Goal: Obtain resource: Obtain resource

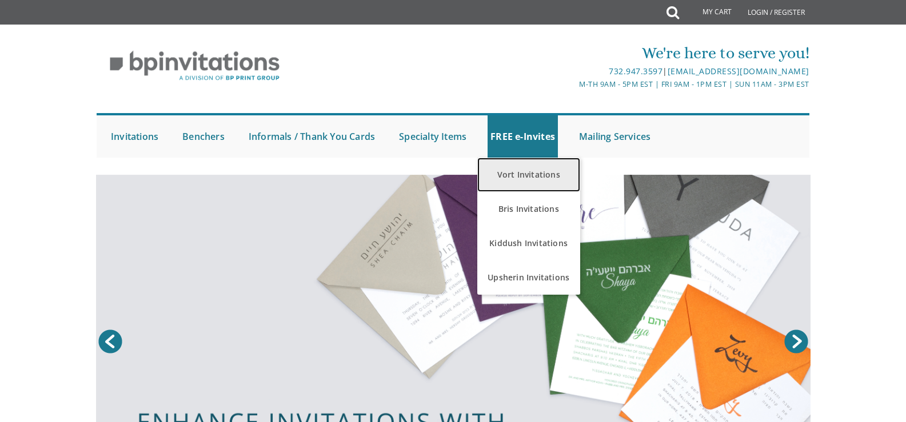
click at [523, 175] on link "Vort Invitations" at bounding box center [528, 175] width 103 height 34
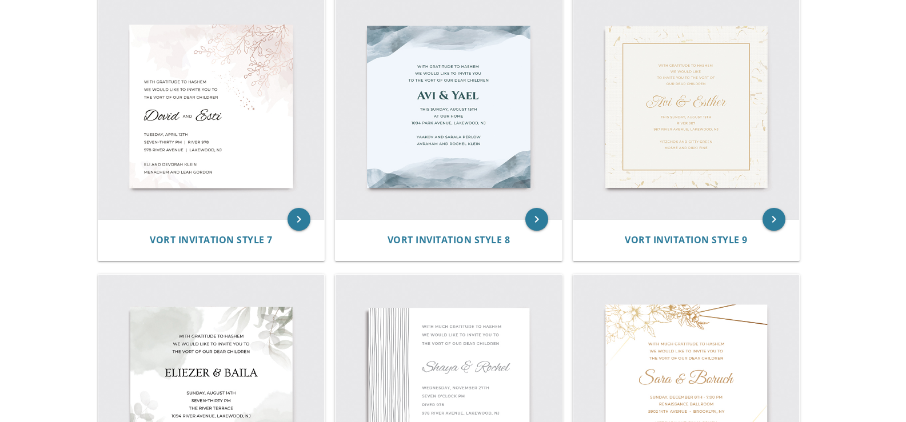
scroll to position [775, 0]
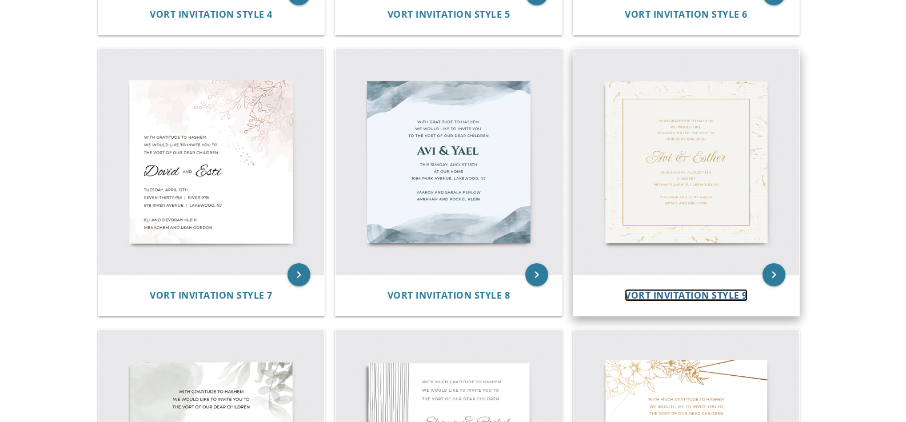
click at [674, 293] on span "Vort Invitation Style 9" at bounding box center [685, 295] width 123 height 13
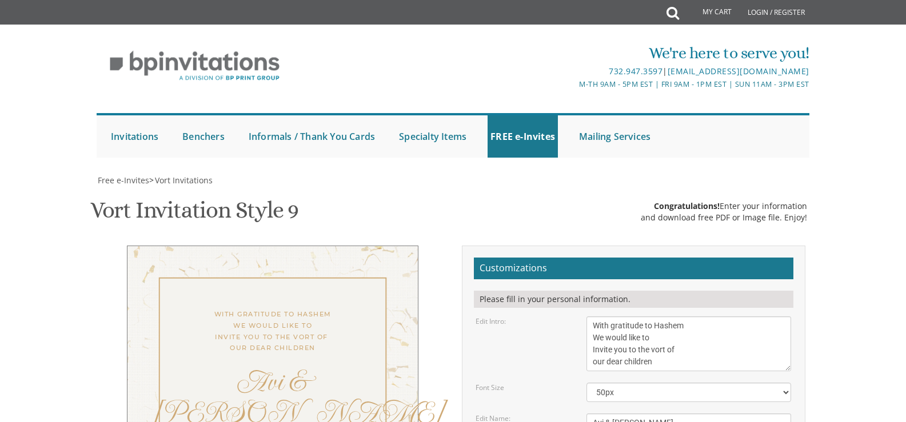
scroll to position [286, 0]
drag, startPoint x: 687, startPoint y: 225, endPoint x: 658, endPoint y: 221, distance: 29.3
drag, startPoint x: 686, startPoint y: 235, endPoint x: 588, endPoint y: 243, distance: 98.0
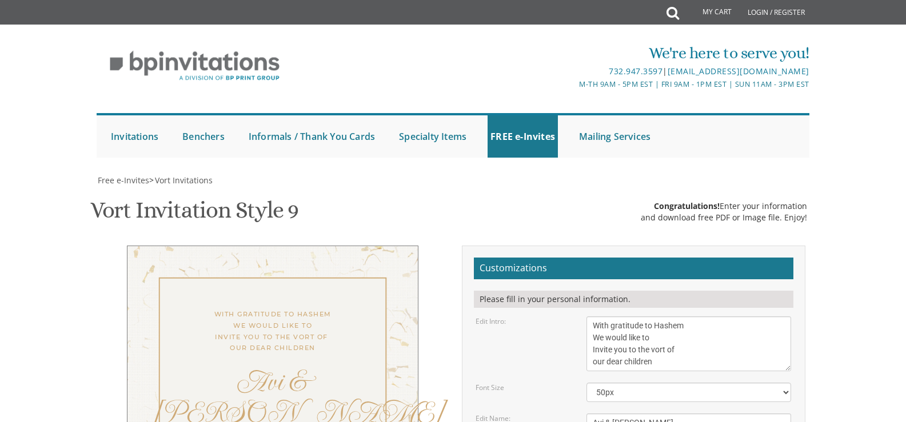
type textarea "[PERSON_NAME] and [PERSON_NAME] Yossi and [PERSON_NAME]"
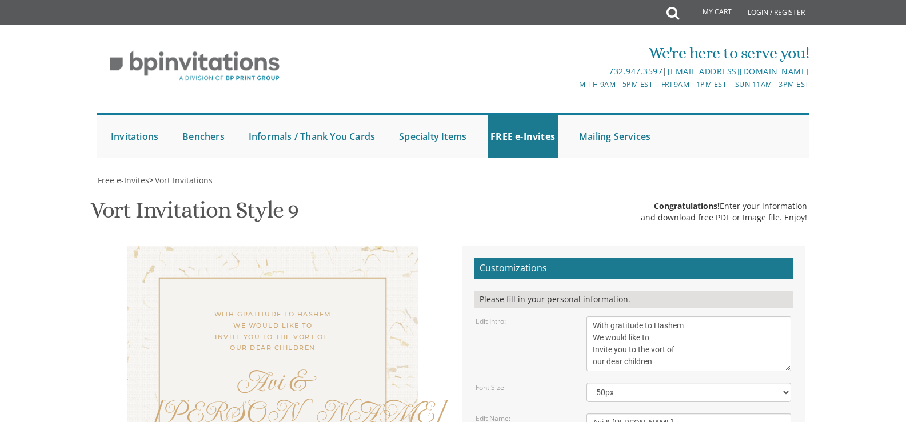
drag, startPoint x: 715, startPoint y: 170, endPoint x: 720, endPoint y: 186, distance: 17.3
drag, startPoint x: 712, startPoint y: 168, endPoint x: 715, endPoint y: 180, distance: 12.5
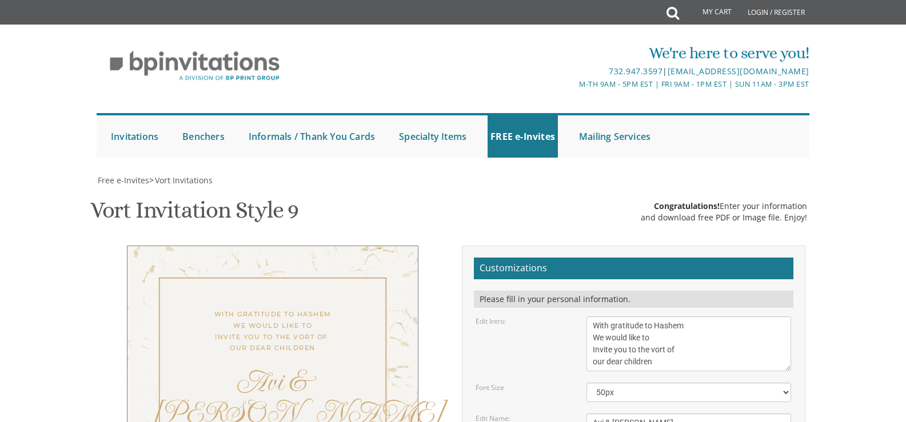
drag, startPoint x: 712, startPoint y: 165, endPoint x: 720, endPoint y: 179, distance: 16.1
drag, startPoint x: 632, startPoint y: 181, endPoint x: 588, endPoint y: 179, distance: 43.5
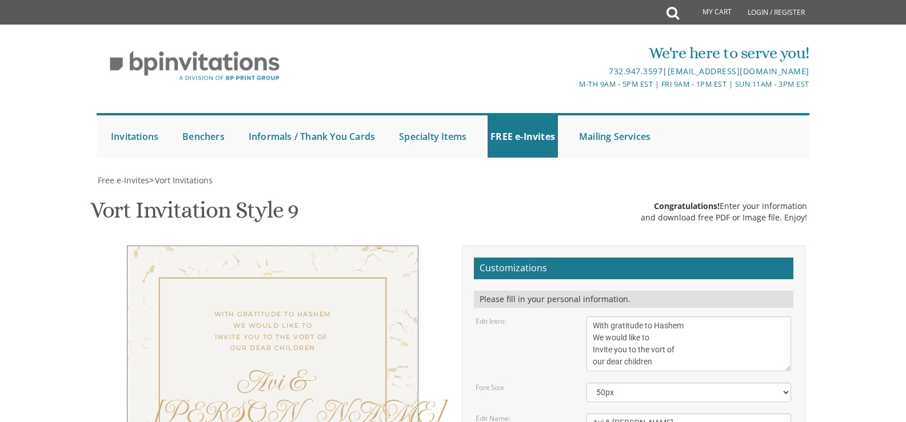
type textarea "[DATE][DATE] at 730pm Ateres Malka [STREET_ADDRESS]"
drag, startPoint x: 604, startPoint y: 138, endPoint x: 612, endPoint y: 155, distance: 18.4
click at [604, 414] on textarea "Avi & [PERSON_NAME]" at bounding box center [688, 423] width 205 height 19
click at [652, 414] on textarea "Avi & [PERSON_NAME]" at bounding box center [688, 423] width 205 height 19
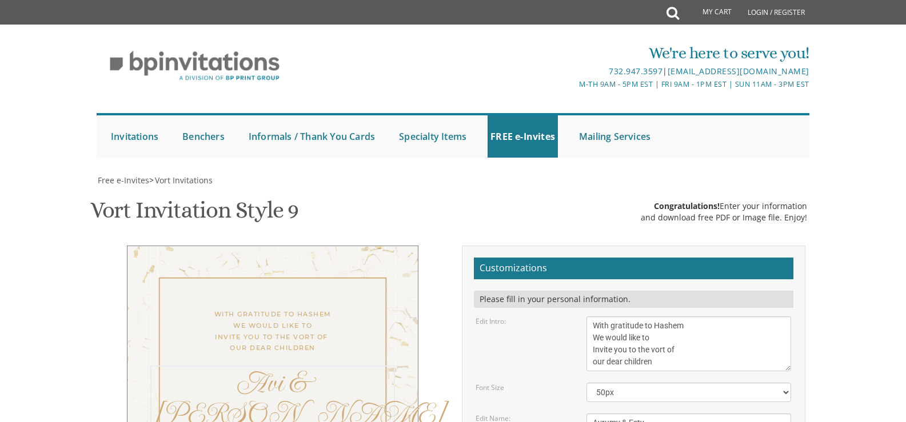
type textarea "Avrumy & Esty"
click at [784, 383] on select "40px 50px 60px 70px 80px" at bounding box center [688, 392] width 205 height 19
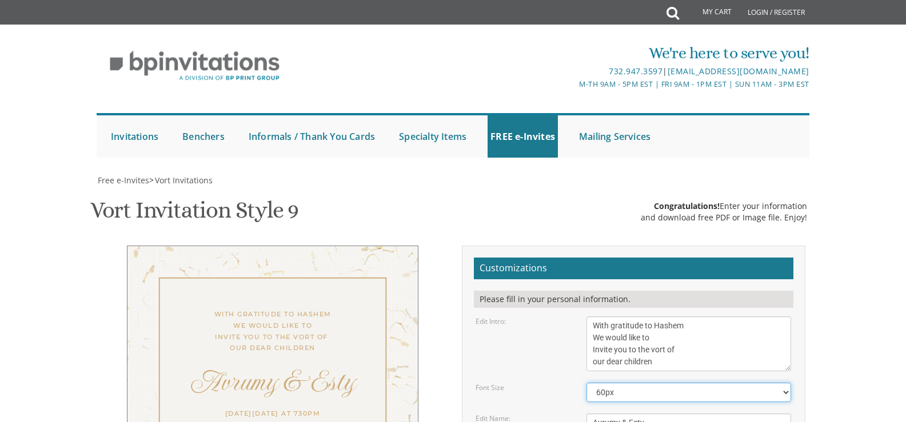
click at [586, 383] on select "40px 50px 60px 70px 80px" at bounding box center [688, 392] width 205 height 19
click at [787, 383] on select "40px 50px 60px 70px 80px" at bounding box center [688, 392] width 205 height 19
select select "70px"
click at [586, 383] on select "40px 50px 60px 70px 80px" at bounding box center [688, 392] width 205 height 19
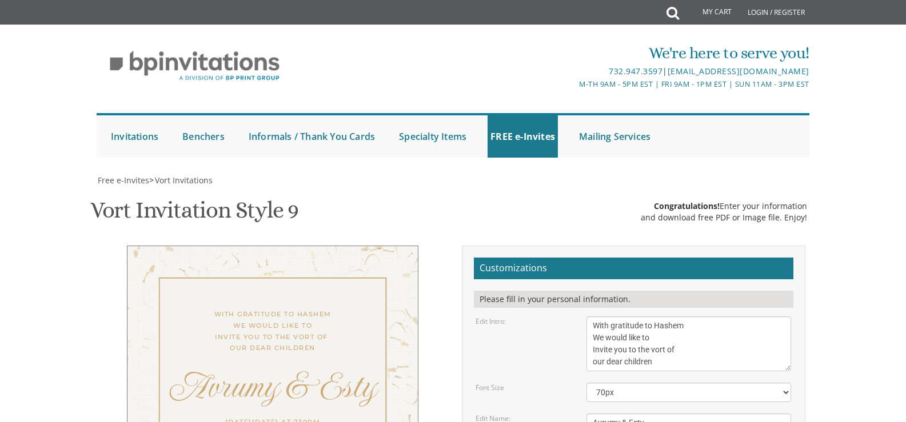
drag, startPoint x: 625, startPoint y: 194, endPoint x: 589, endPoint y: 191, distance: 36.1
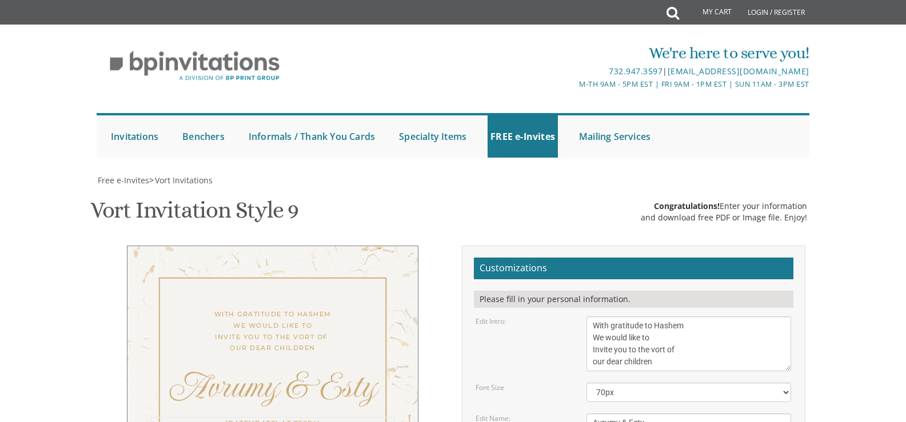
type textarea "[DATE][DATE] at 730pm Ateres Malka [STREET_ADDRESS]"
type input "[EMAIL_ADDRESS][DOMAIN_NAME]"
click at [785, 383] on select "40px 50px 60px 70px 80px" at bounding box center [688, 392] width 205 height 19
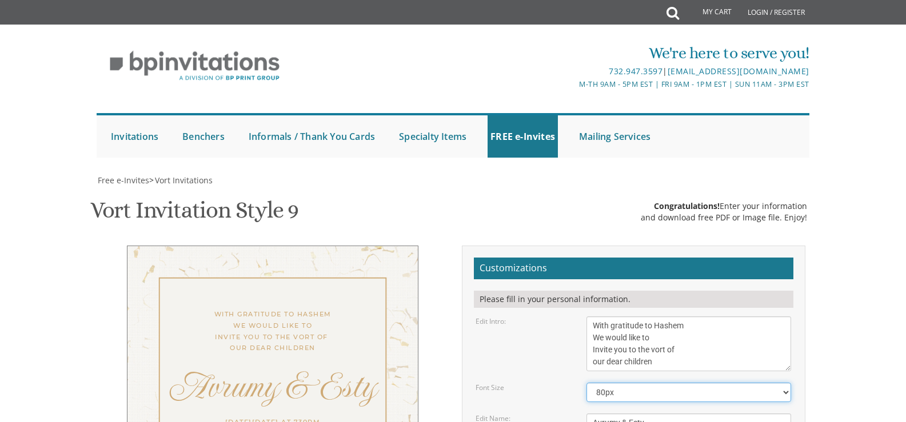
click at [586, 383] on select "40px 50px 60px 70px 80px" at bounding box center [688, 392] width 205 height 19
click at [786, 383] on select "40px 50px 60px 70px 80px" at bounding box center [688, 392] width 205 height 19
click at [586, 383] on select "40px 50px 60px 70px 80px" at bounding box center [688, 392] width 205 height 19
click at [787, 383] on select "40px 50px 60px 70px 80px" at bounding box center [688, 392] width 205 height 19
click at [586, 383] on select "40px 50px 60px 70px 80px" at bounding box center [688, 392] width 205 height 19
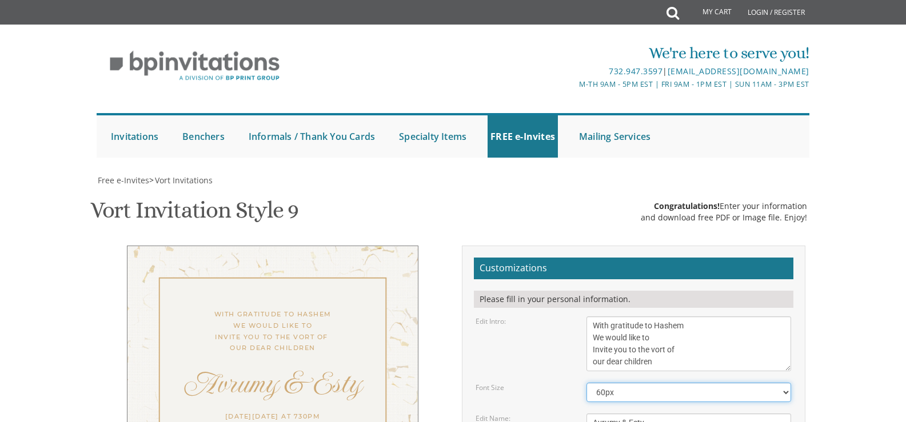
click at [786, 383] on select "40px 50px 60px 70px 80px" at bounding box center [688, 392] width 205 height 19
click at [586, 383] on select "40px 50px 60px 70px 80px" at bounding box center [688, 392] width 205 height 19
click at [786, 383] on select "40px 50px 60px 70px 80px" at bounding box center [688, 392] width 205 height 19
select select "60px"
click at [586, 383] on select "40px 50px 60px 70px 80px" at bounding box center [688, 392] width 205 height 19
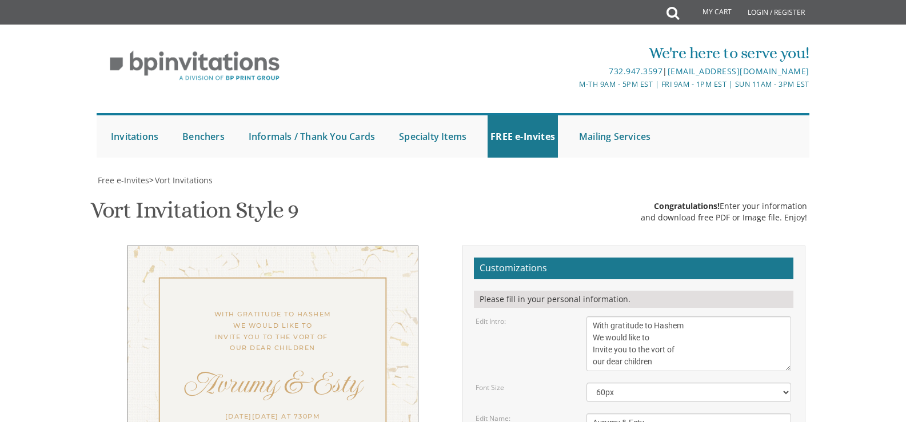
click at [276, 366] on div "Avrumy & Esty" at bounding box center [272, 383] width 245 height 34
click at [619, 414] on textarea "Avi & [PERSON_NAME]" at bounding box center [688, 423] width 205 height 19
type textarea "Avrumi & Esty"
